Goal: Communication & Community: Answer question/provide support

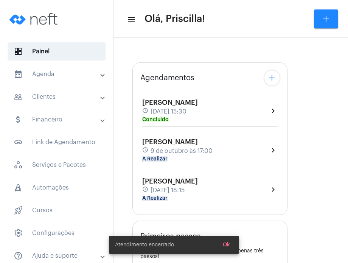
type input "[URL][DOMAIN_NAME]"
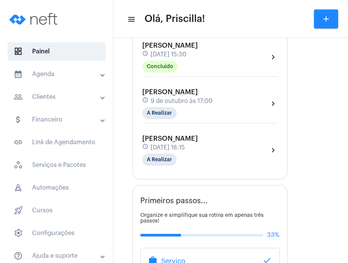
scroll to position [146, 0]
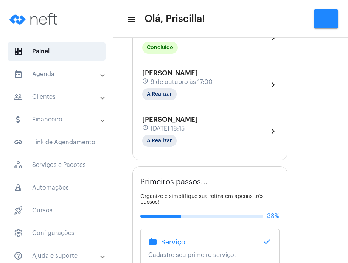
click at [235, 128] on div "[PERSON_NAME] schedule [DATE] 18:15 A Realizar chevron_right" at bounding box center [209, 131] width 135 height 31
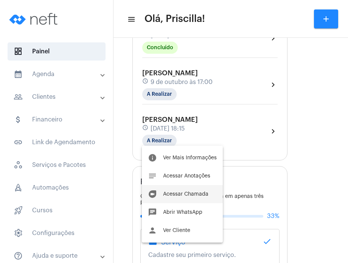
click at [187, 191] on span "Acessar Chamada" at bounding box center [185, 193] width 45 height 5
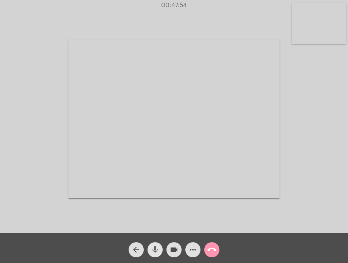
click at [153, 251] on mat-icon "mic" at bounding box center [155, 249] width 9 height 9
click at [153, 251] on mat-icon "mic_off" at bounding box center [155, 249] width 9 height 9
click at [213, 245] on mat-icon "call_end" at bounding box center [211, 249] width 9 height 9
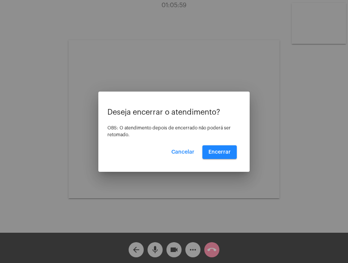
click at [288, 127] on div at bounding box center [174, 131] width 348 height 263
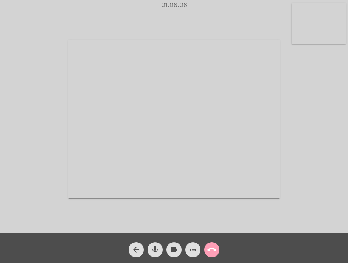
click at [214, 248] on mat-icon "call_end" at bounding box center [211, 249] width 9 height 9
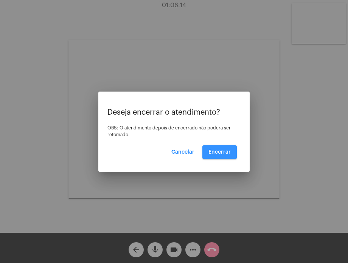
click at [219, 153] on span "Encerrar" at bounding box center [220, 151] width 22 height 5
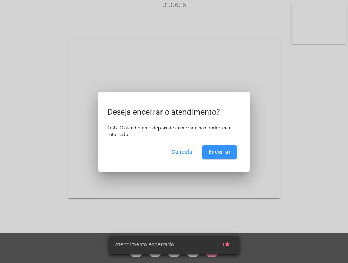
click at [219, 153] on video at bounding box center [173, 119] width 211 height 158
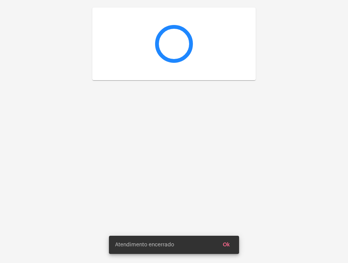
click at [219, 153] on div at bounding box center [174, 131] width 348 height 263
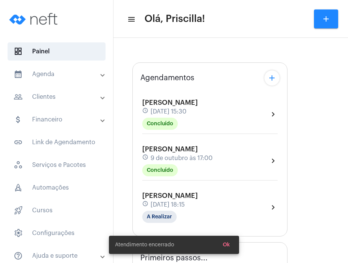
type input "[URL][DOMAIN_NAME]"
